Goal: Contribute content: Contribute content

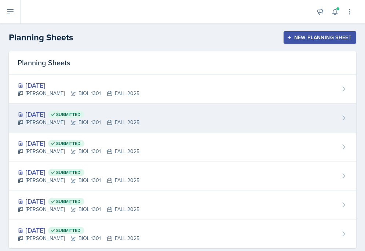
click at [50, 117] on div "[DATE] Submitted" at bounding box center [79, 114] width 122 height 10
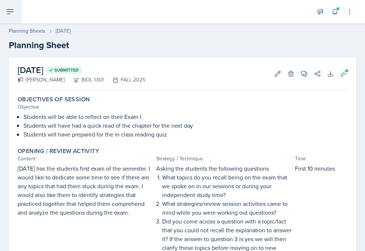
click at [13, 11] on icon at bounding box center [10, 12] width 6 height 4
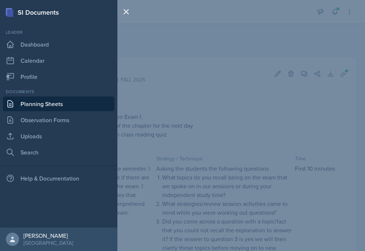
click at [136, 32] on div at bounding box center [127, 125] width 21 height 251
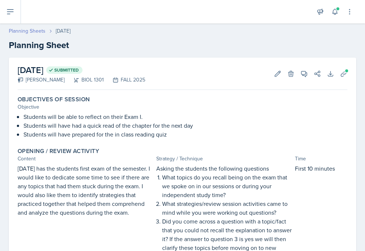
click at [38, 32] on link "Planning Sheets" at bounding box center [27, 31] width 37 height 8
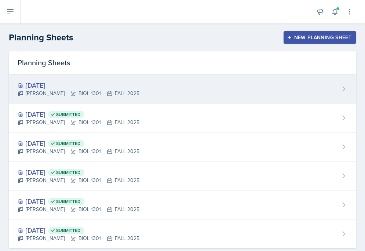
click at [43, 82] on div "[DATE]" at bounding box center [79, 85] width 122 height 10
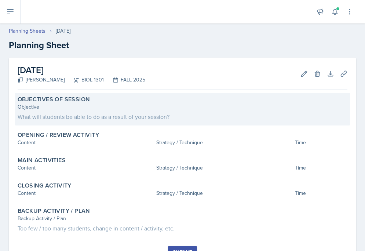
scroll to position [34, 0]
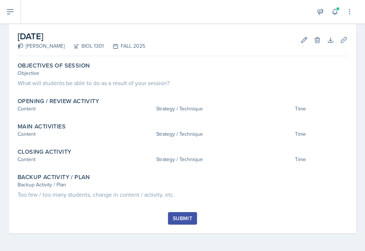
click at [104, 36] on h2 "[DATE]" at bounding box center [82, 36] width 128 height 13
click at [258, 39] on icon at bounding box center [303, 39] width 7 height 7
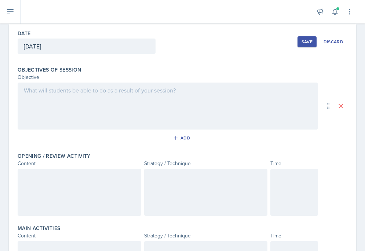
scroll to position [0, 0]
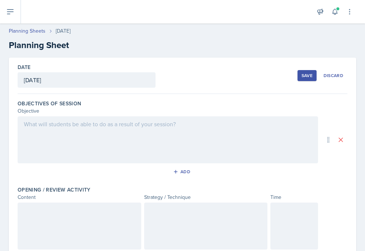
click at [43, 127] on div at bounding box center [168, 139] width 300 height 47
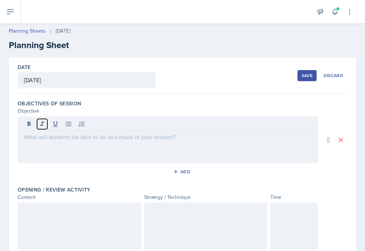
click at [43, 127] on icon at bounding box center [41, 123] width 7 height 7
click at [43, 141] on div at bounding box center [168, 139] width 300 height 47
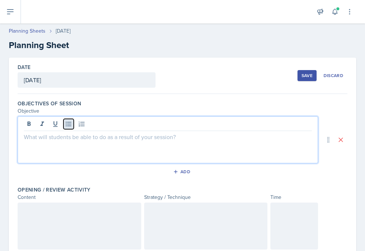
click at [70, 125] on icon at bounding box center [68, 123] width 7 height 7
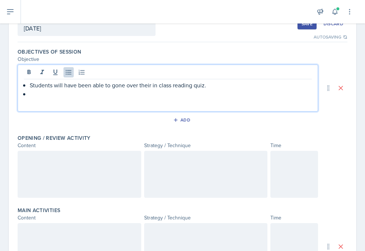
click at [93, 166] on div at bounding box center [79, 174] width 123 height 47
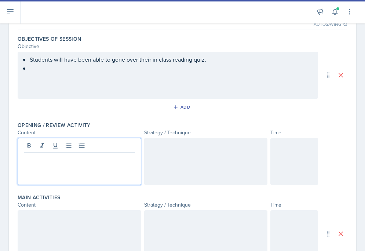
click at [104, 64] on div "Students will have been able to gone over their in class reading quiz." at bounding box center [168, 75] width 300 height 47
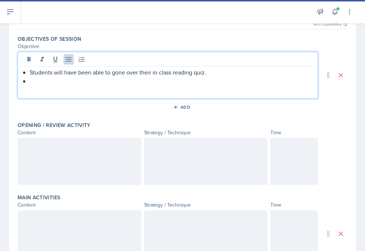
click at [88, 81] on p at bounding box center [171, 81] width 282 height 9
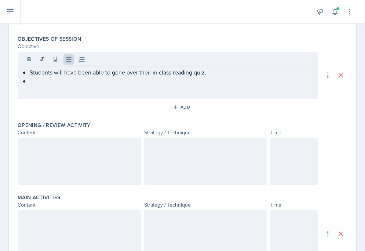
click at [43, 158] on div at bounding box center [79, 161] width 123 height 47
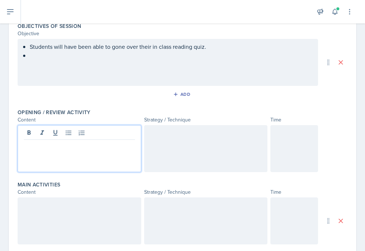
click at [156, 139] on div at bounding box center [205, 148] width 123 height 47
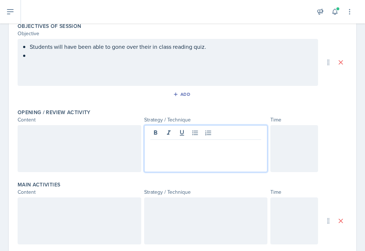
scroll to position [90, 0]
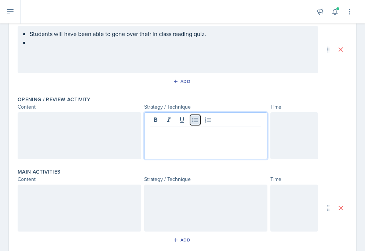
click at [195, 118] on icon at bounding box center [194, 120] width 5 height 5
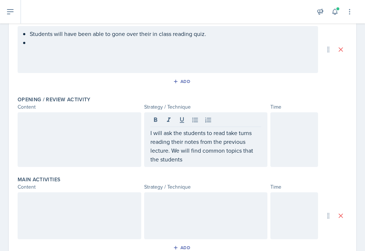
click at [258, 129] on div at bounding box center [294, 139] width 48 height 55
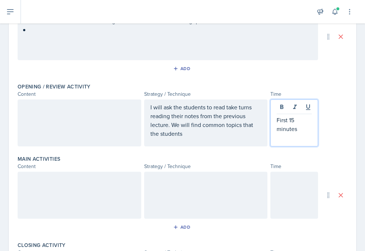
click at [258, 186] on div at bounding box center [294, 195] width 48 height 47
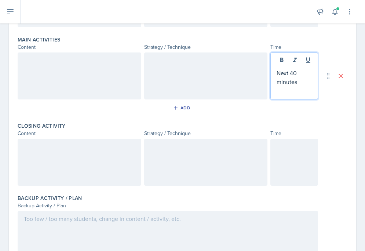
scroll to position [223, 0]
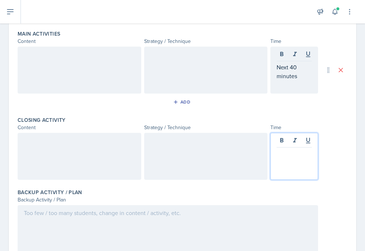
click at [258, 149] on p at bounding box center [293, 153] width 35 height 9
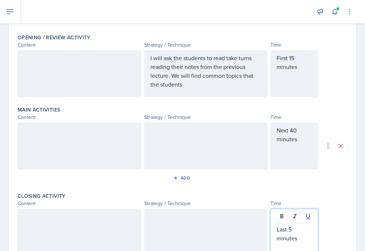
scroll to position [132, 0]
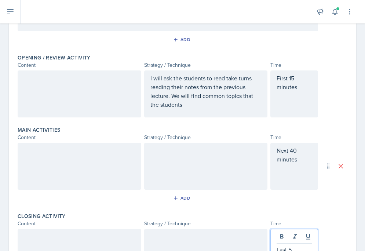
click at [114, 99] on div at bounding box center [79, 93] width 123 height 47
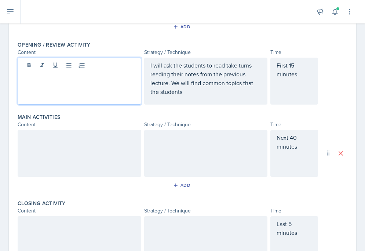
click at [196, 100] on div "I will ask the students to read take turns reading their notes from the previou…" at bounding box center [205, 81] width 123 height 47
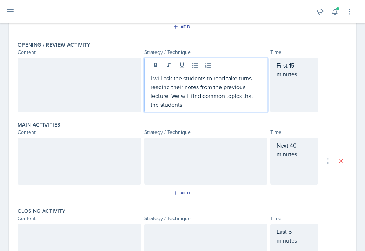
scroll to position [158, 0]
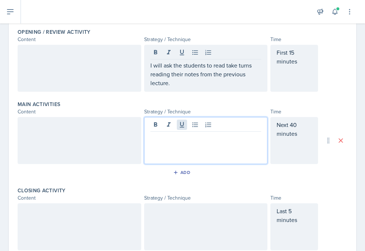
click at [183, 125] on div at bounding box center [205, 140] width 123 height 47
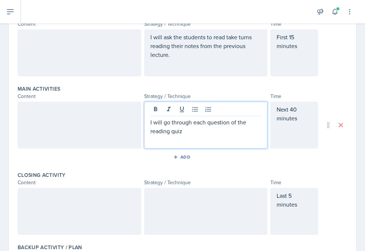
scroll to position [178, 0]
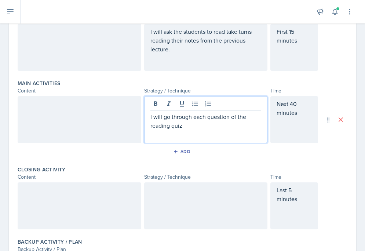
click at [150, 117] on div "I will go through each question of the reading quiz" at bounding box center [205, 119] width 123 height 47
click at [152, 117] on p "I will go through each question of the reading quiz" at bounding box center [205, 121] width 111 height 18
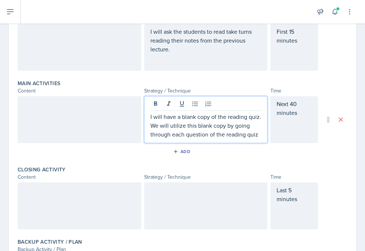
click at [258, 134] on div "I will have a blank copy of the reading quiz. We will utilize this blank copy b…" at bounding box center [205, 119] width 123 height 47
click at [256, 134] on p "I will have a blank copy of the reading quiz. We will utilize this blank copy b…" at bounding box center [205, 125] width 111 height 26
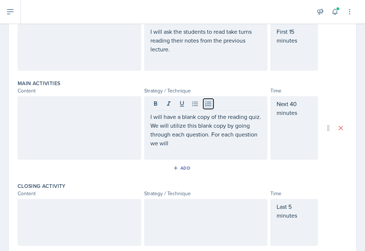
click at [207, 103] on icon at bounding box center [207, 103] width 7 height 7
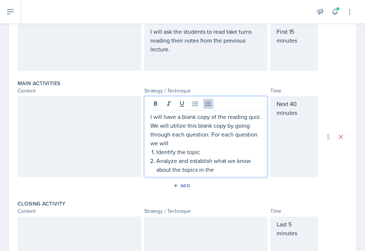
click at [199, 153] on p "Identify the topic" at bounding box center [208, 151] width 105 height 9
click at [222, 168] on p "Analyze and establish what we know about the topics in the" at bounding box center [208, 165] width 105 height 18
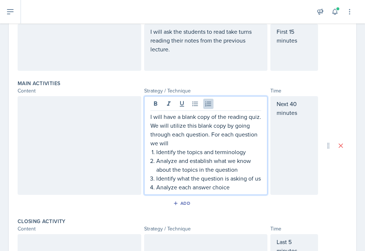
click at [244, 170] on p "Analyze and establish what we know about the topics in the question" at bounding box center [208, 165] width 105 height 18
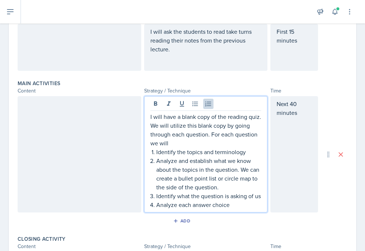
click at [239, 208] on p "Analyze each answer choice" at bounding box center [208, 204] width 105 height 9
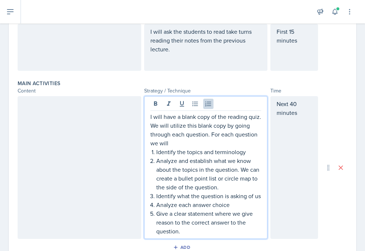
click at [235, 205] on p "Analyze each answer choice" at bounding box center [208, 204] width 105 height 9
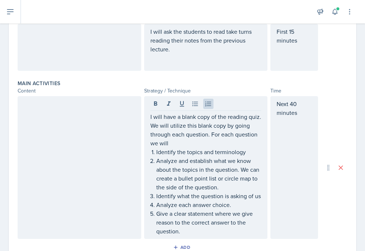
click at [258, 197] on div "I will have a blank copy of the reading quiz. We will utilize this blank copy b…" at bounding box center [205, 167] width 123 height 143
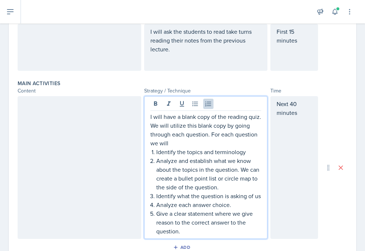
click at [258, 197] on p "Identify what the question is asking of us" at bounding box center [208, 195] width 105 height 9
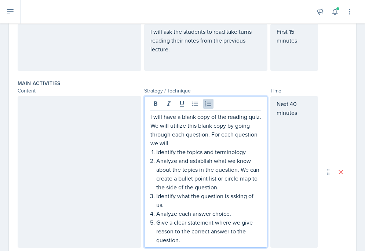
click at [246, 152] on p "Identify the topics and terminology" at bounding box center [208, 151] width 105 height 9
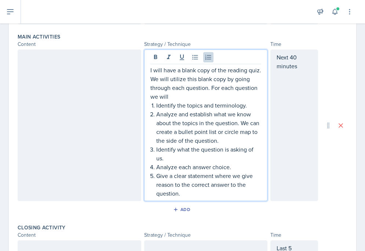
scroll to position [226, 0]
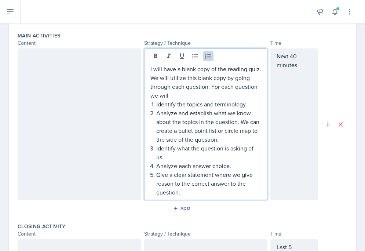
click at [187, 195] on p "Give a clear statement where we give reason to the correct answer to the questi…" at bounding box center [208, 183] width 105 height 26
click at [88, 77] on div at bounding box center [79, 123] width 123 height 151
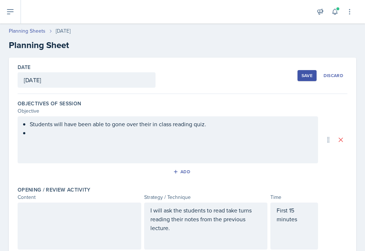
scroll to position [70, 0]
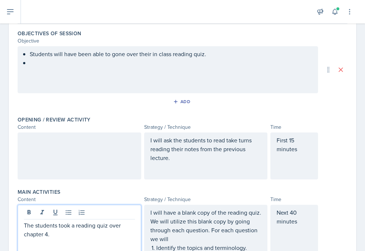
click at [200, 162] on div "I will ask the students to read take turns reading their notes from the previou…" at bounding box center [205, 155] width 123 height 47
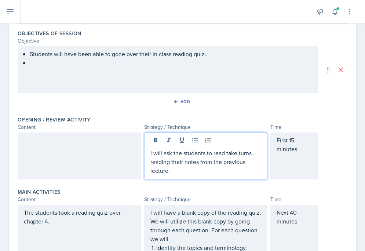
scroll to position [83, 0]
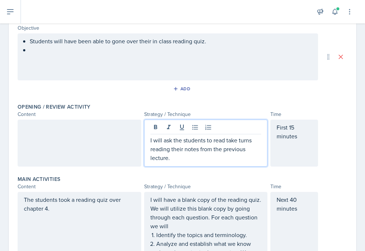
click at [103, 142] on div at bounding box center [79, 142] width 123 height 47
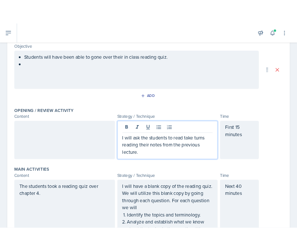
scroll to position [96, 0]
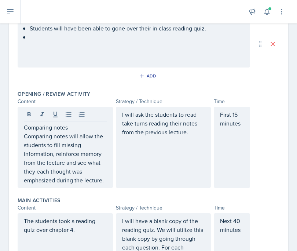
click at [199, 141] on div "I will ask the students to read take turns reading their notes from the previou…" at bounding box center [163, 147] width 95 height 81
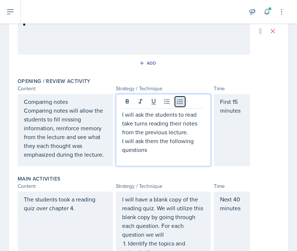
click at [181, 101] on icon at bounding box center [179, 101] width 7 height 7
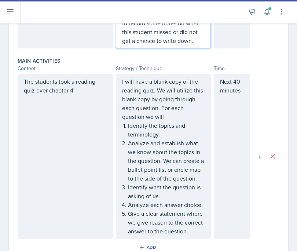
scroll to position [350, 0]
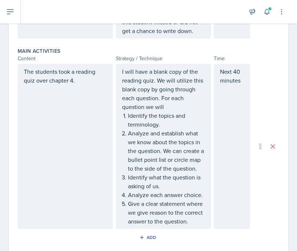
click at [100, 85] on div "The students took a reading quiz over chapter 4." at bounding box center [65, 146] width 95 height 165
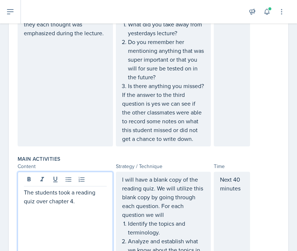
scroll to position [359, 0]
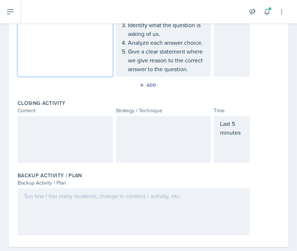
click at [157, 127] on p at bounding box center [163, 123] width 83 height 9
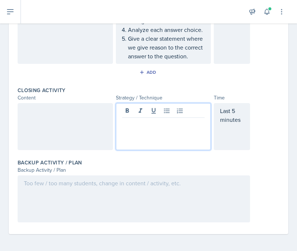
click at [120, 196] on div at bounding box center [134, 198] width 232 height 47
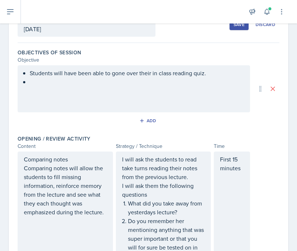
scroll to position [0, 0]
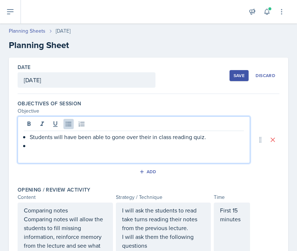
click at [115, 136] on ul "Students will have been able to gone over their in class reading quiz." at bounding box center [137, 141] width 214 height 18
click at [102, 150] on div "Students will have been able to gone over their in class reading quiz." at bounding box center [134, 139] width 232 height 47
click at [97, 149] on p at bounding box center [137, 145] width 214 height 9
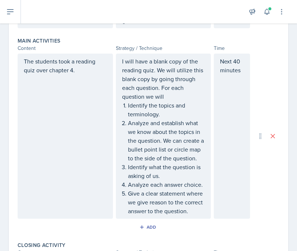
scroll to position [350, 0]
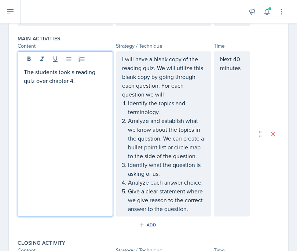
click at [80, 72] on p "The students took a reading quiz over chapter 4." at bounding box center [65, 76] width 83 height 18
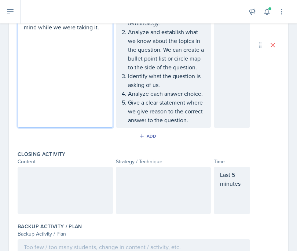
scroll to position [439, 0]
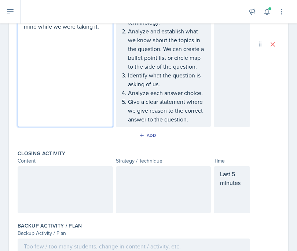
click at [60, 187] on div at bounding box center [65, 189] width 95 height 47
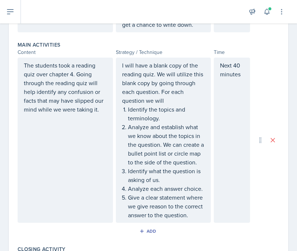
click at [92, 117] on div "The students took a reading quiz over chapter 4. Going through the reading quiz…" at bounding box center [65, 140] width 95 height 165
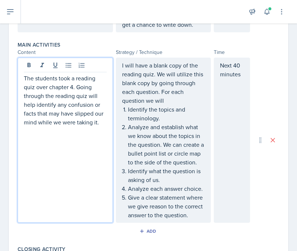
scroll to position [357, 0]
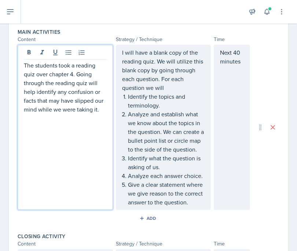
click at [102, 92] on p "The students took a reading quiz over chapter 4. Going through the reading quiz…" at bounding box center [65, 87] width 83 height 53
click at [103, 112] on p "The students took a reading quiz over chapter 4. Going through the reading quiz…" at bounding box center [65, 87] width 83 height 53
click at [99, 92] on p "The students took a reading quiz over chapter 4. Going through the reading quiz…" at bounding box center [65, 87] width 83 height 53
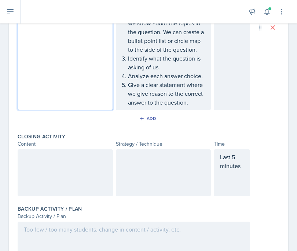
click at [85, 154] on p at bounding box center [65, 156] width 83 height 9
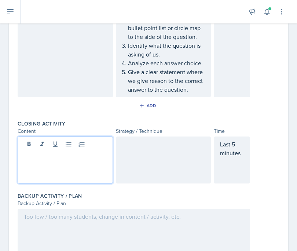
scroll to position [503, 0]
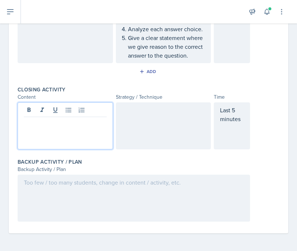
click at [96, 192] on div at bounding box center [134, 197] width 232 height 47
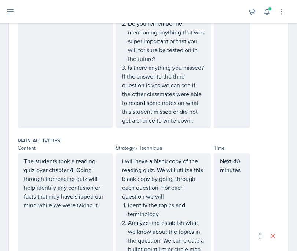
scroll to position [520, 0]
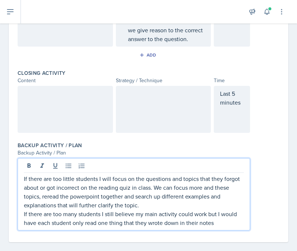
click at [216, 214] on p "If there are too many students I still believe my main activity could work but …" at bounding box center [134, 218] width 220 height 18
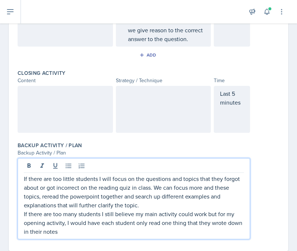
click at [215, 228] on p "If there are too many students I still believe my main activity could work but …" at bounding box center [134, 222] width 220 height 26
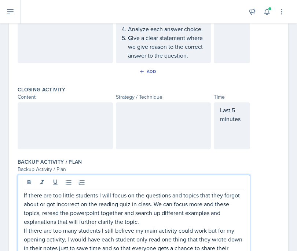
scroll to position [546, 0]
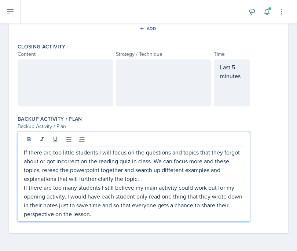
click at [75, 81] on div at bounding box center [65, 82] width 95 height 47
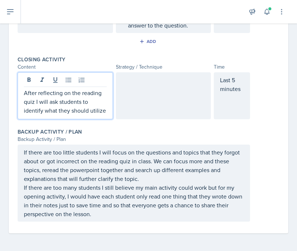
scroll to position [541, 0]
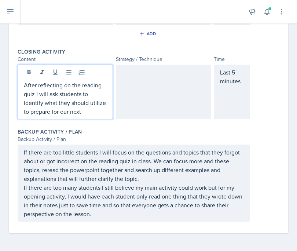
click at [120, 67] on div at bounding box center [163, 91] width 95 height 55
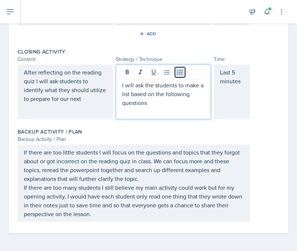
click at [181, 73] on icon at bounding box center [179, 72] width 7 height 7
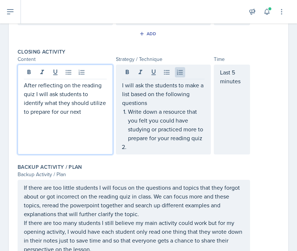
click at [84, 95] on p "After reflecting on the reading quiz I will ask students to identify what they …" at bounding box center [65, 98] width 83 height 35
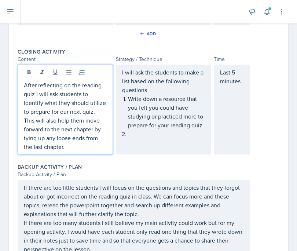
click at [138, 137] on ol "Write down a resource that you felt you could have studying or practiced more t…" at bounding box center [166, 116] width 77 height 44
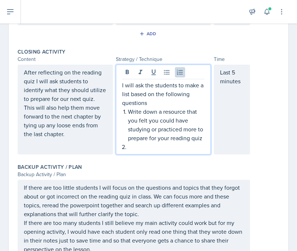
click at [140, 148] on p at bounding box center [166, 146] width 77 height 9
click at [152, 105] on p "I will ask the students to make a list based on the following questions" at bounding box center [163, 94] width 83 height 26
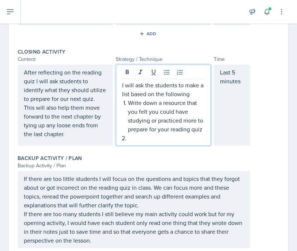
click at [145, 140] on p at bounding box center [166, 137] width 77 height 9
click at [185, 103] on p "Write down a resource that you felt you could have studying or practiced more t…" at bounding box center [166, 115] width 77 height 35
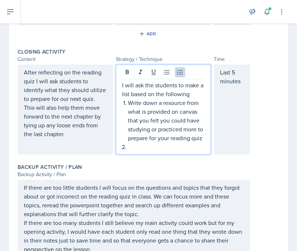
click at [164, 147] on p at bounding box center [166, 146] width 77 height 9
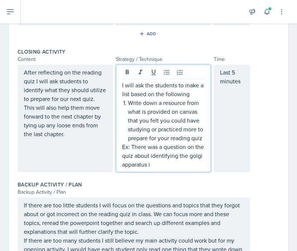
click at [178, 156] on p "Ex: There was a question on the quiz about identifying the golgi apparatus i" at bounding box center [163, 155] width 83 height 26
click at [169, 165] on p "Ex: There was a question on the quiz about labeling the golgi apparatus i" at bounding box center [163, 155] width 83 height 26
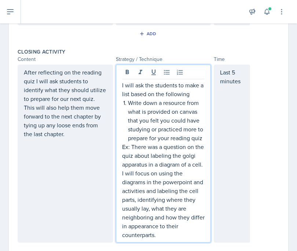
click at [82, 140] on div "After reflecting on the reading quiz I will ask students to identify what they …" at bounding box center [65, 153] width 95 height 178
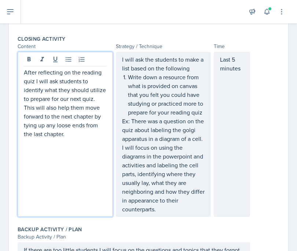
click at [165, 211] on p "I will focus on using the diagrams in the powerpoint and activities and labelin…" at bounding box center [163, 178] width 83 height 70
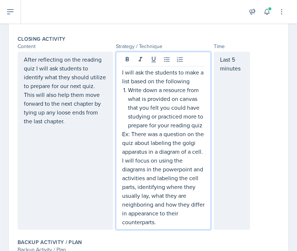
click at [163, 221] on p "I will focus on using the diagrams in the powerpoint and activities and labelin…" at bounding box center [163, 191] width 83 height 70
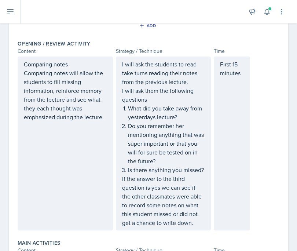
scroll to position [0, 0]
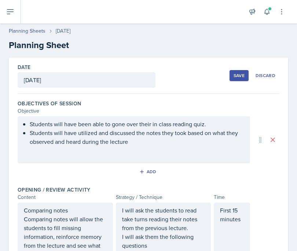
click at [144, 145] on p "Students will have utilized and discussed the notes they took based on what the…" at bounding box center [137, 137] width 214 height 18
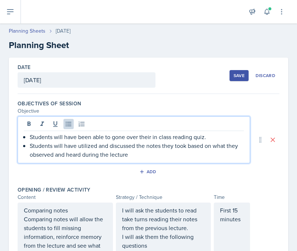
click at [137, 160] on div "Students will have been able to gone over their in class reading quiz. Students…" at bounding box center [134, 139] width 232 height 47
click at [137, 158] on p "Students will have utilized and discussed the notes they took based on what the…" at bounding box center [137, 150] width 214 height 18
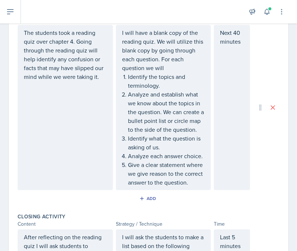
scroll to position [338, 0]
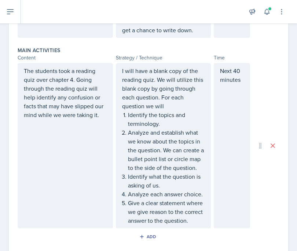
click at [103, 130] on div "The students took a reading quiz over chapter 4. Going through the reading quiz…" at bounding box center [65, 145] width 95 height 165
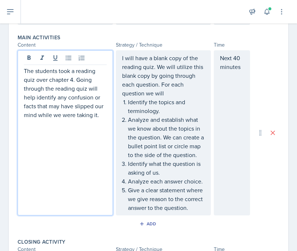
click at [101, 116] on p "The students took a reading quiz over chapter 4. Going through the reading quiz…" at bounding box center [65, 92] width 83 height 53
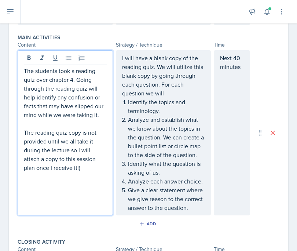
click at [25, 131] on p "The reading quiz copy is not provided until we all take it during the lecture s…" at bounding box center [65, 150] width 83 height 44
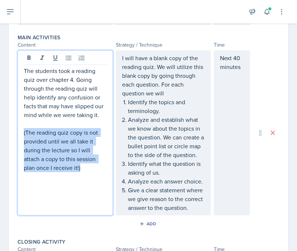
drag, startPoint x: 24, startPoint y: 130, endPoint x: 81, endPoint y: 167, distance: 67.5
click at [81, 167] on p "(The reading quiz copy is not provided until we all take it during the lecture …" at bounding box center [65, 150] width 83 height 44
click at [26, 55] on icon at bounding box center [28, 57] width 7 height 7
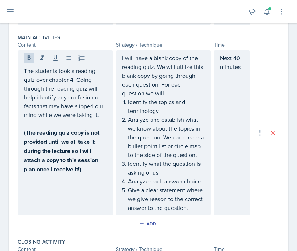
click at [71, 194] on div "The students took a reading quiz over chapter 4. Going through the reading quiz…" at bounding box center [65, 132] width 95 height 165
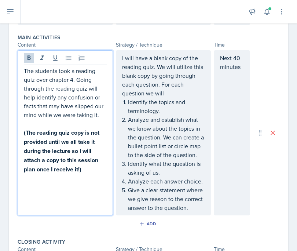
click at [90, 178] on div "The students took a reading quiz over chapter 4. Going through the reading quiz…" at bounding box center [65, 132] width 95 height 165
click at [78, 125] on p at bounding box center [65, 123] width 83 height 9
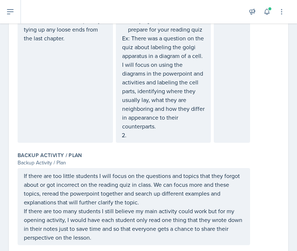
scroll to position [642, 0]
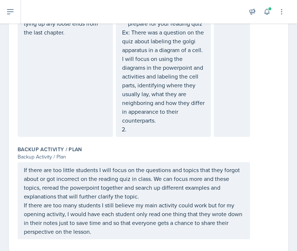
click at [133, 129] on p at bounding box center [166, 129] width 77 height 9
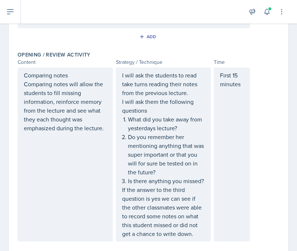
scroll to position [0, 0]
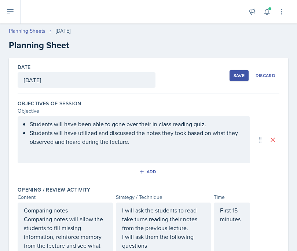
click at [115, 157] on div "Students will have been able to gone over their in class reading quiz. Students…" at bounding box center [134, 139] width 232 height 47
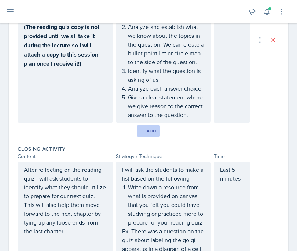
scroll to position [418, 0]
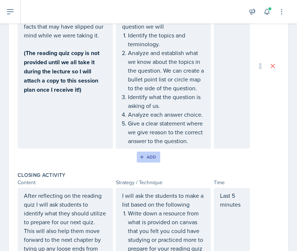
click at [151, 157] on div "Add" at bounding box center [149, 157] width 16 height 6
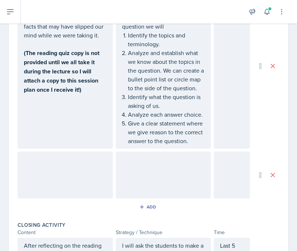
click at [74, 160] on div at bounding box center [65, 174] width 95 height 47
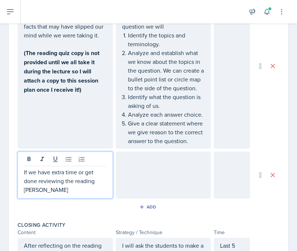
click at [69, 176] on p "If we have extra time or get done reviewing the reading [PERSON_NAME]" at bounding box center [65, 180] width 83 height 26
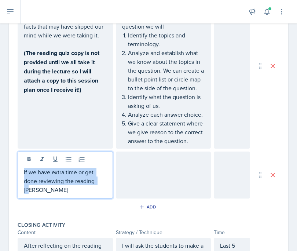
click at [69, 176] on p "If we have extra time or get done reviewing the reading [PERSON_NAME]" at bounding box center [65, 180] width 83 height 26
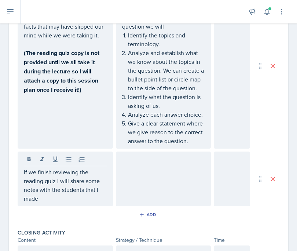
click at [150, 168] on div at bounding box center [163, 178] width 95 height 55
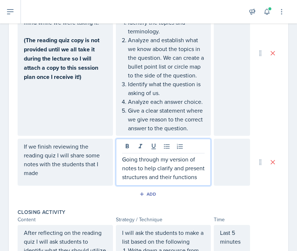
click at [215, 154] on div at bounding box center [232, 162] width 36 height 47
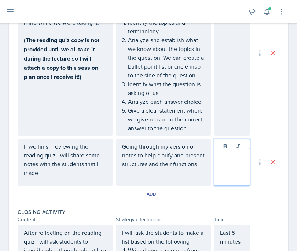
scroll to position [443, 0]
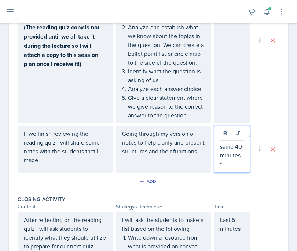
click at [173, 159] on div "Going through my version of notes to help clarify and present structures and th…" at bounding box center [163, 149] width 95 height 47
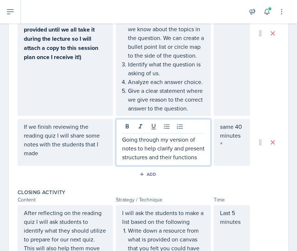
scroll to position [448, 0]
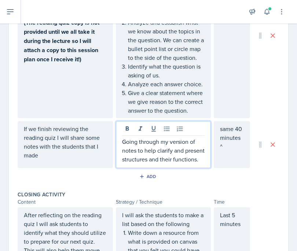
click at [98, 158] on p "If we finish reviewing the reading quiz I will share some notes with the studen…" at bounding box center [65, 141] width 83 height 35
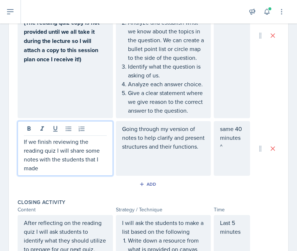
click at [88, 169] on p "If we finish reviewing the reading quiz I will share some notes with the studen…" at bounding box center [65, 154] width 83 height 35
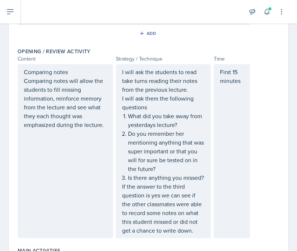
scroll to position [0, 0]
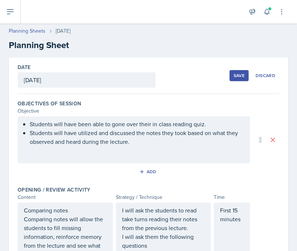
click at [239, 77] on div "Save" at bounding box center [238, 76] width 11 height 6
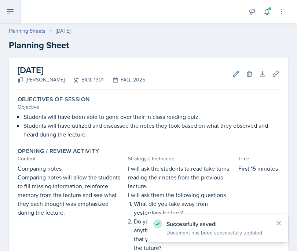
click at [15, 13] on button at bounding box center [10, 11] width 21 height 23
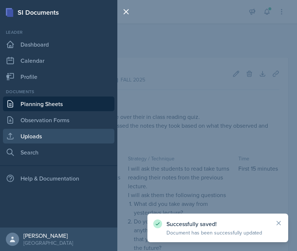
click at [42, 141] on link "Uploads" at bounding box center [58, 136] width 111 height 15
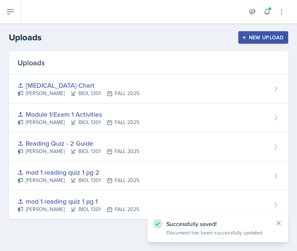
click at [257, 40] on div "New Upload" at bounding box center [263, 37] width 41 height 6
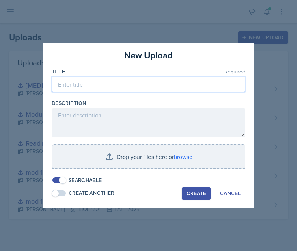
click at [169, 85] on input at bounding box center [148, 84] width 193 height 15
type input "my cell notes"
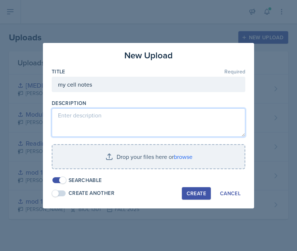
click at [141, 119] on textarea at bounding box center [148, 122] width 193 height 29
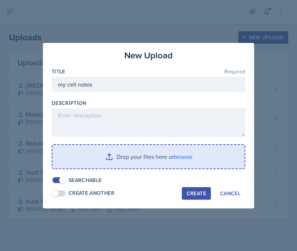
click at [175, 158] on input "file" at bounding box center [148, 156] width 192 height 23
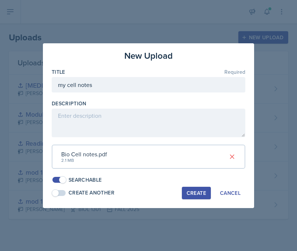
click at [198, 194] on div "Create" at bounding box center [196, 193] width 19 height 6
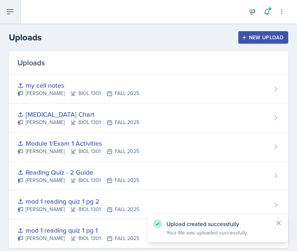
click at [12, 12] on icon at bounding box center [10, 11] width 9 height 9
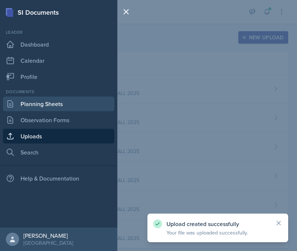
click at [44, 100] on link "Planning Sheets" at bounding box center [58, 103] width 111 height 15
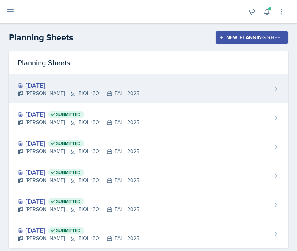
click at [110, 83] on div "[DATE]" at bounding box center [79, 85] width 122 height 10
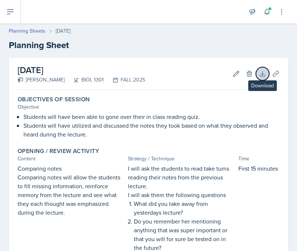
click at [258, 72] on icon at bounding box center [262, 73] width 7 height 7
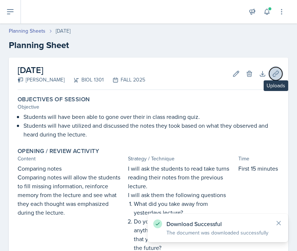
click at [258, 73] on icon at bounding box center [275, 73] width 5 height 5
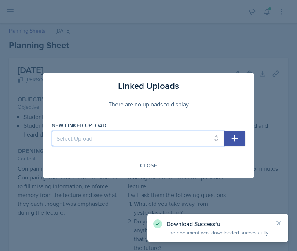
click at [144, 138] on select "Select Upload mod 1 reading quiz 1 pg 1 mod 1 reading quiz 1 pg 2 Reading Quiz …" at bounding box center [138, 137] width 172 height 15
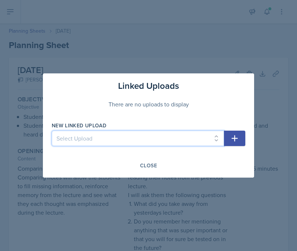
select select "3a21d43d-28c9-4607-b4ec-d289a090a354"
click at [52, 130] on select "Select Upload mod 1 reading quiz 1 pg 1 mod 1 reading quiz 1 pg 2 Reading Quiz …" at bounding box center [138, 137] width 172 height 15
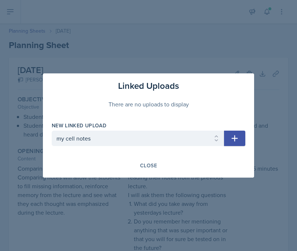
click at [236, 136] on icon "button" at bounding box center [234, 138] width 9 height 9
select select
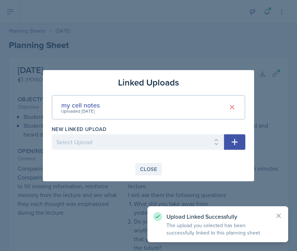
click at [151, 167] on div "Close" at bounding box center [148, 169] width 17 height 6
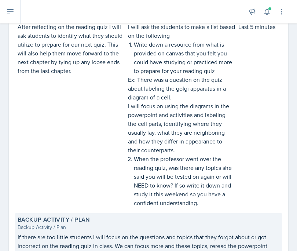
scroll to position [610, 0]
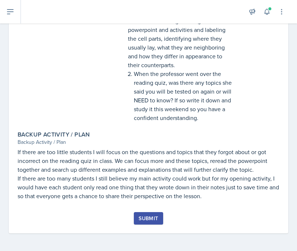
click at [146, 214] on button "Submit" at bounding box center [148, 218] width 29 height 12
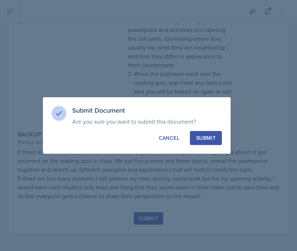
click at [211, 140] on div "Submit" at bounding box center [205, 137] width 19 height 7
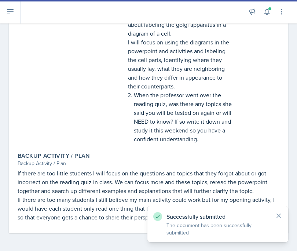
scroll to position [0, 0]
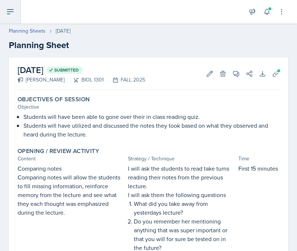
click at [9, 10] on icon at bounding box center [10, 12] width 6 height 4
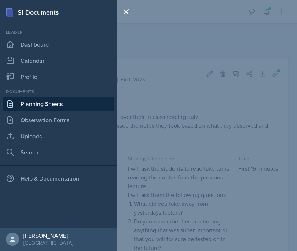
click at [44, 106] on link "Planning Sheets" at bounding box center [58, 103] width 111 height 15
